Goal: Book appointment/travel/reservation

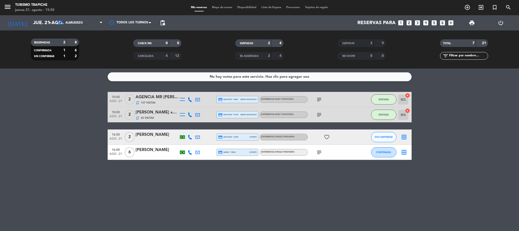
click at [197, 138] on icon at bounding box center [197, 137] width 5 height 5
click at [321, 153] on icon "subject" at bounding box center [319, 152] width 6 height 6
click at [320, 150] on icon "subject" at bounding box center [319, 152] width 6 height 6
click at [315, 206] on div "No hay notas para este servicio. Haz clic para agregar una 10:00 ago. 21 2 AGEN…" at bounding box center [259, 149] width 519 height 162
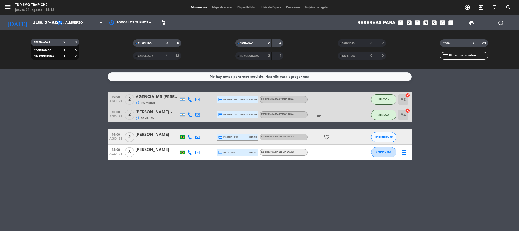
click at [321, 152] on icon "subject" at bounding box center [319, 152] width 6 height 6
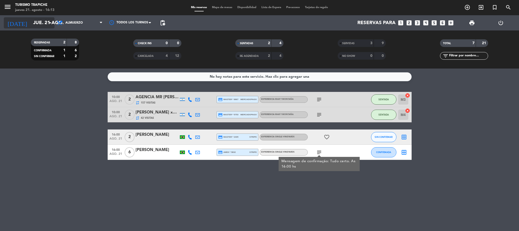
drag, startPoint x: 34, startPoint y: 28, endPoint x: 34, endPoint y: 25, distance: 2.6
click at [34, 25] on input "jue. 21 ago." at bounding box center [61, 22] width 61 height 11
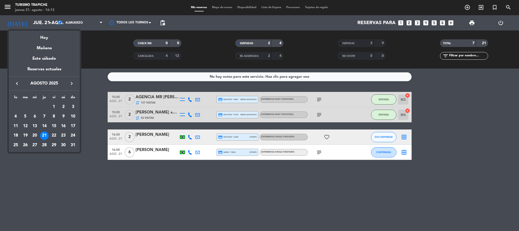
click at [71, 84] on icon "keyboard_arrow_right" at bounding box center [72, 83] width 6 height 6
click at [16, 117] on div "1" at bounding box center [15, 116] width 9 height 9
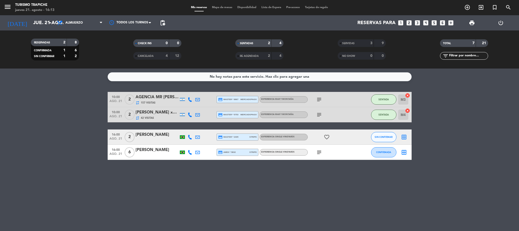
type input "lun. [DATE]"
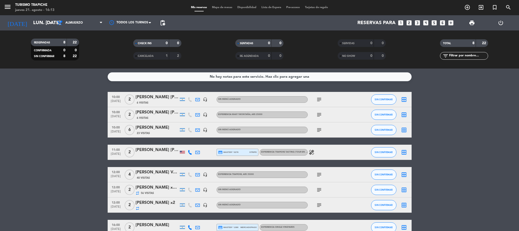
click at [407, 21] on icon "looks_two" at bounding box center [409, 23] width 7 height 7
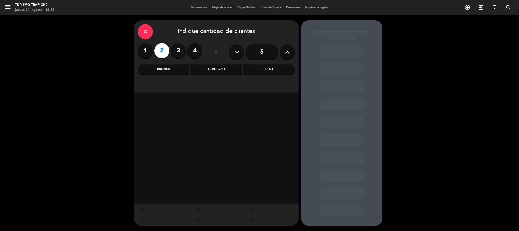
click at [217, 69] on div "Almuerzo" at bounding box center [216, 69] width 51 height 10
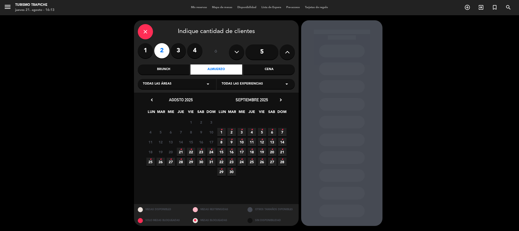
click at [221, 130] on icon "•" at bounding box center [222, 129] width 2 height 8
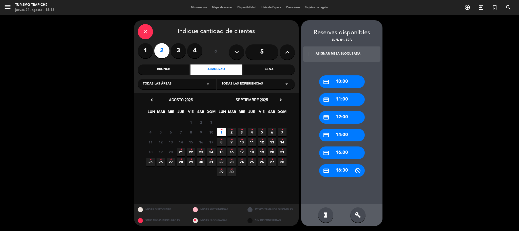
click at [234, 132] on span "2 •" at bounding box center [232, 132] width 8 height 8
click at [329, 83] on icon "credit_card" at bounding box center [326, 82] width 6 height 6
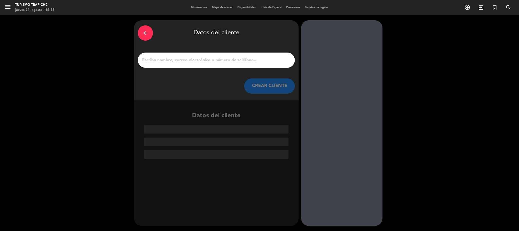
paste input "[PERSON_NAME] x 1"
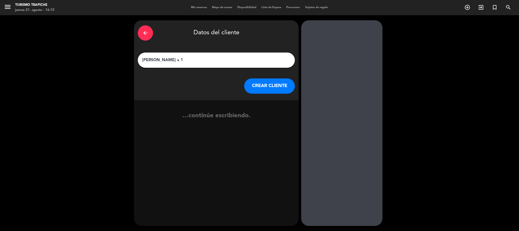
type input "[PERSON_NAME] x 1"
click at [257, 87] on button "CREAR CLIENTE" at bounding box center [269, 85] width 51 height 15
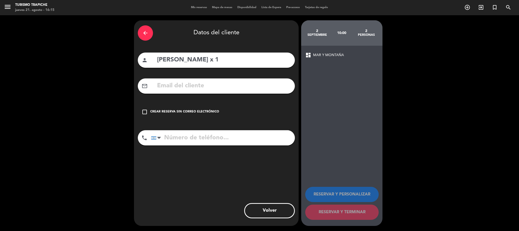
click at [174, 87] on input "text" at bounding box center [224, 86] width 135 height 10
paste input "[EMAIL_ADDRESS][DOMAIN_NAME]"
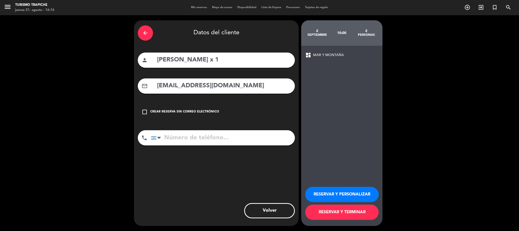
type input "[EMAIL_ADDRESS][DOMAIN_NAME]"
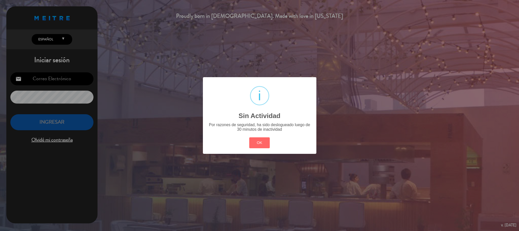
type input "[EMAIL_ADDRESS][DOMAIN_NAME]"
